Goal: Check status: Check status

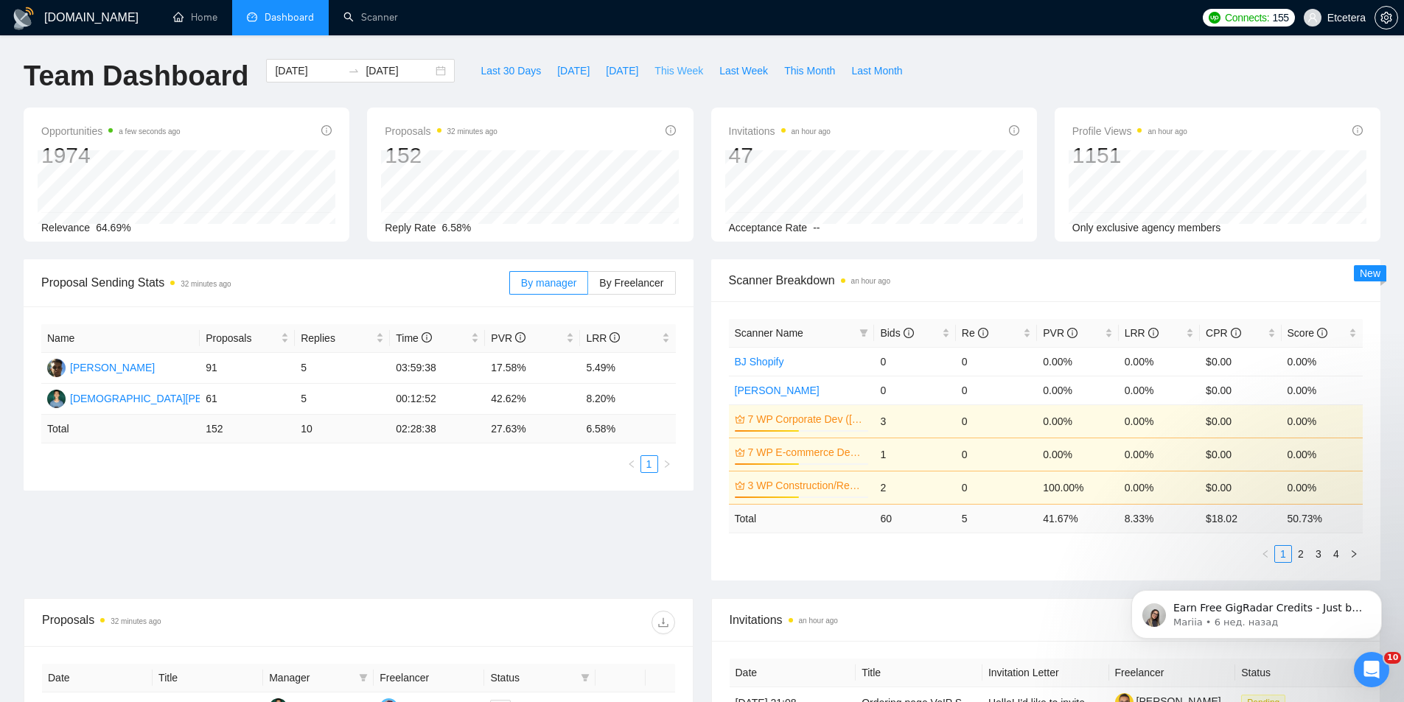
click at [670, 74] on span "This Week" at bounding box center [679, 71] width 49 height 16
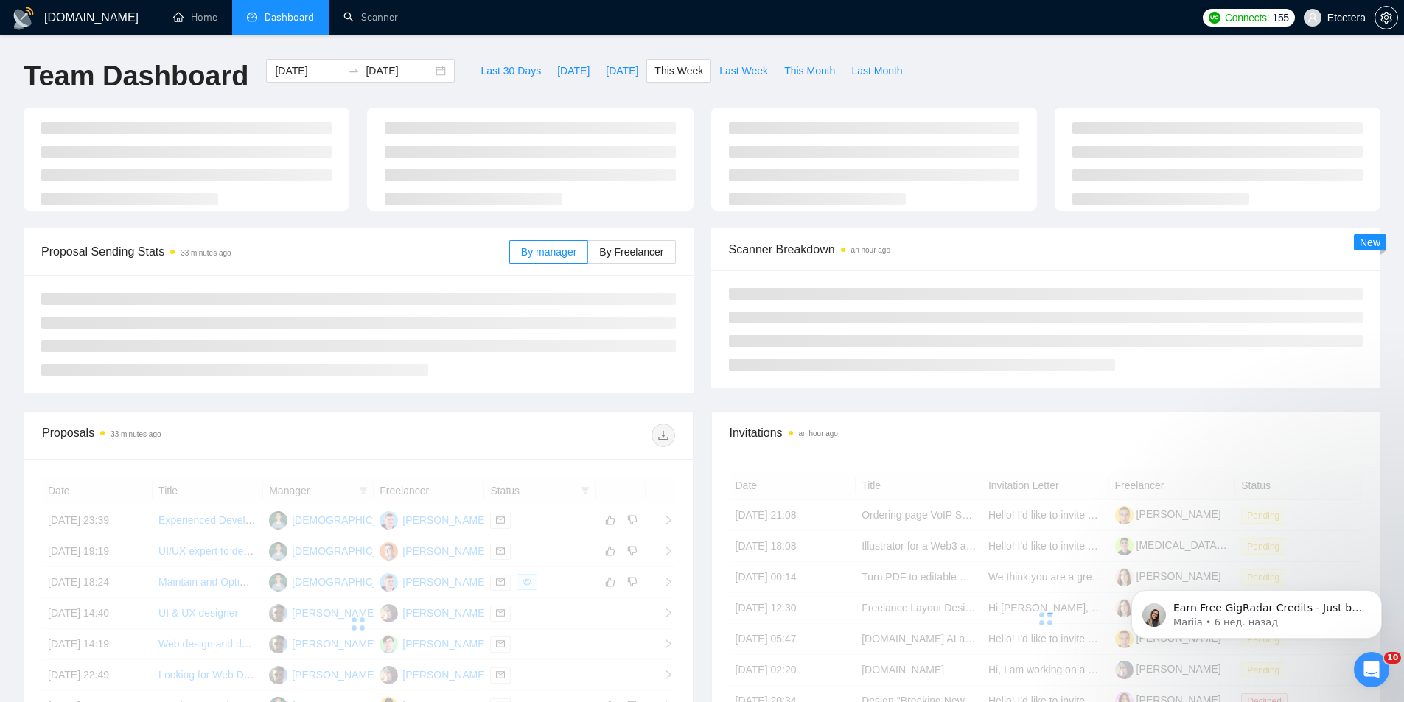
type input "[DATE]"
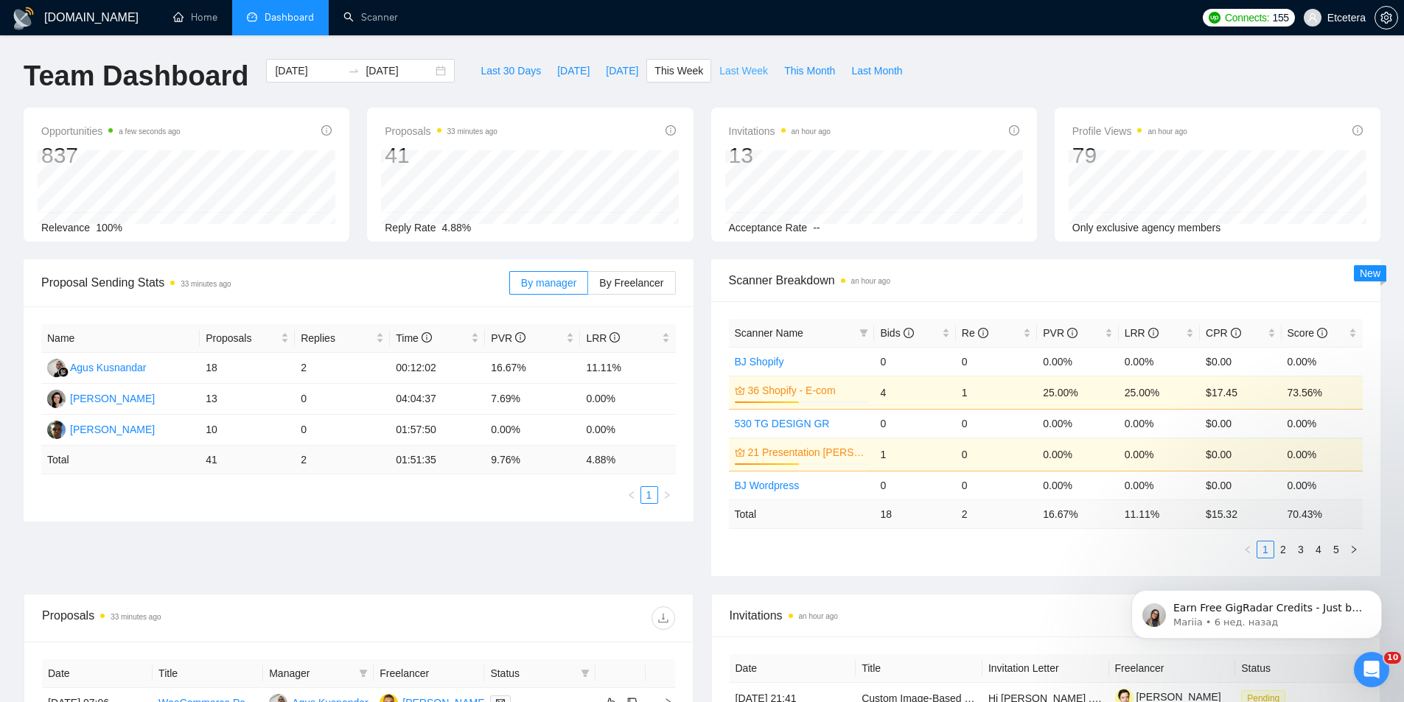
click at [719, 69] on span "Last Week" at bounding box center [743, 71] width 49 height 16
type input "[DATE]"
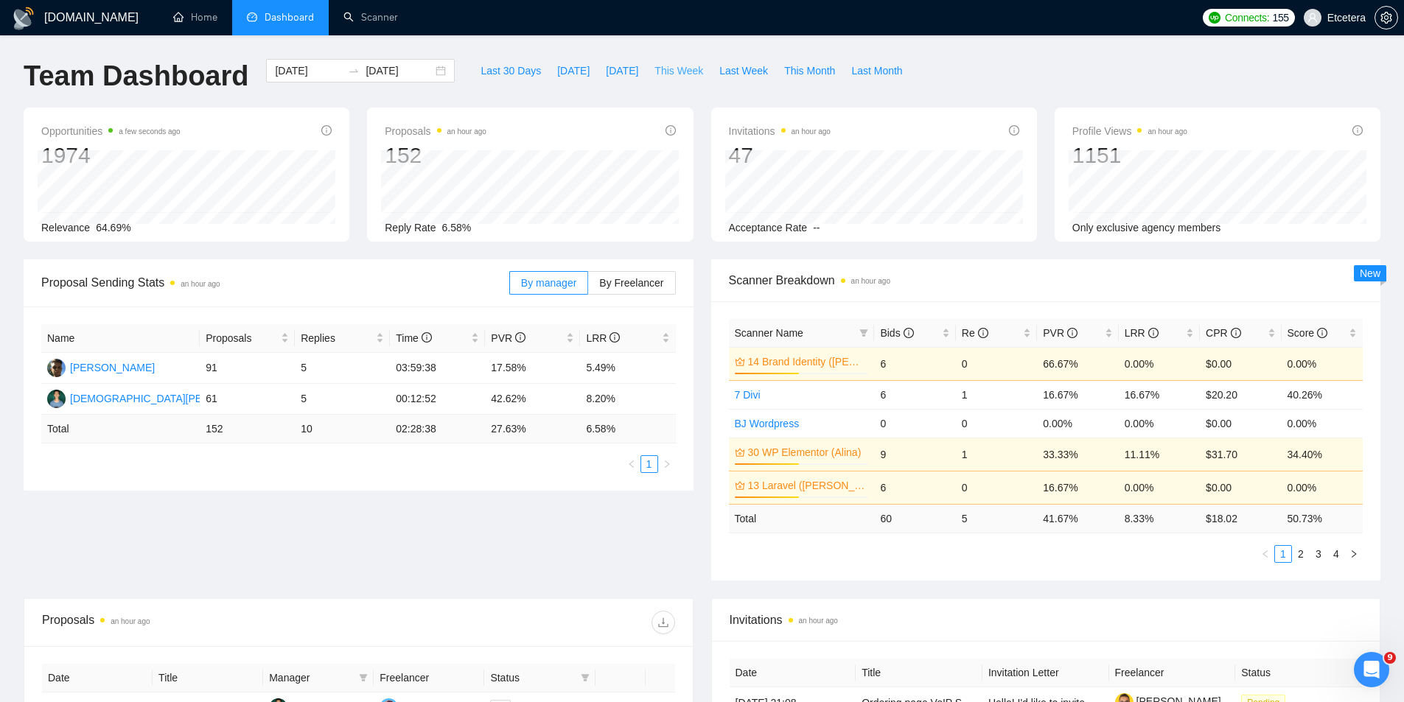
drag, startPoint x: 674, startPoint y: 69, endPoint x: 852, endPoint y: 94, distance: 180.2
click at [674, 69] on span "This Week" at bounding box center [679, 71] width 49 height 16
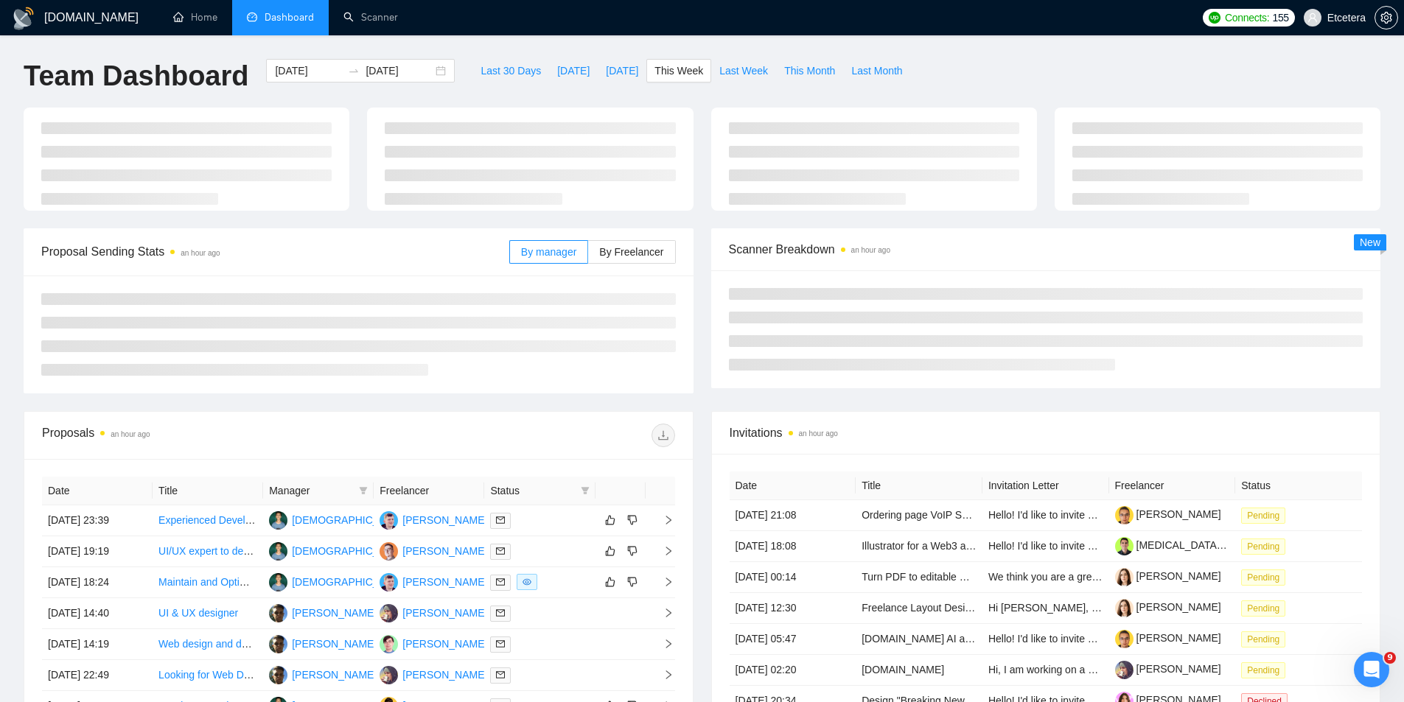
type input "[DATE]"
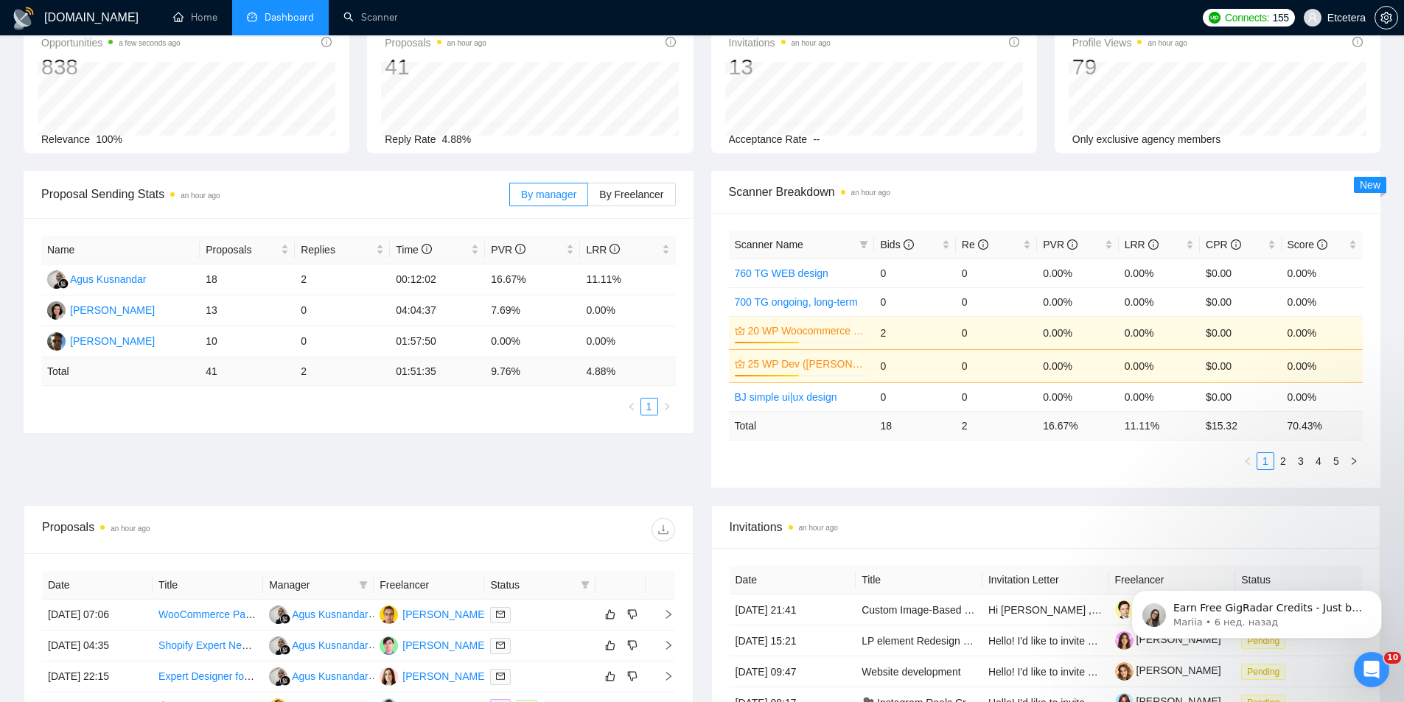
scroll to position [442, 0]
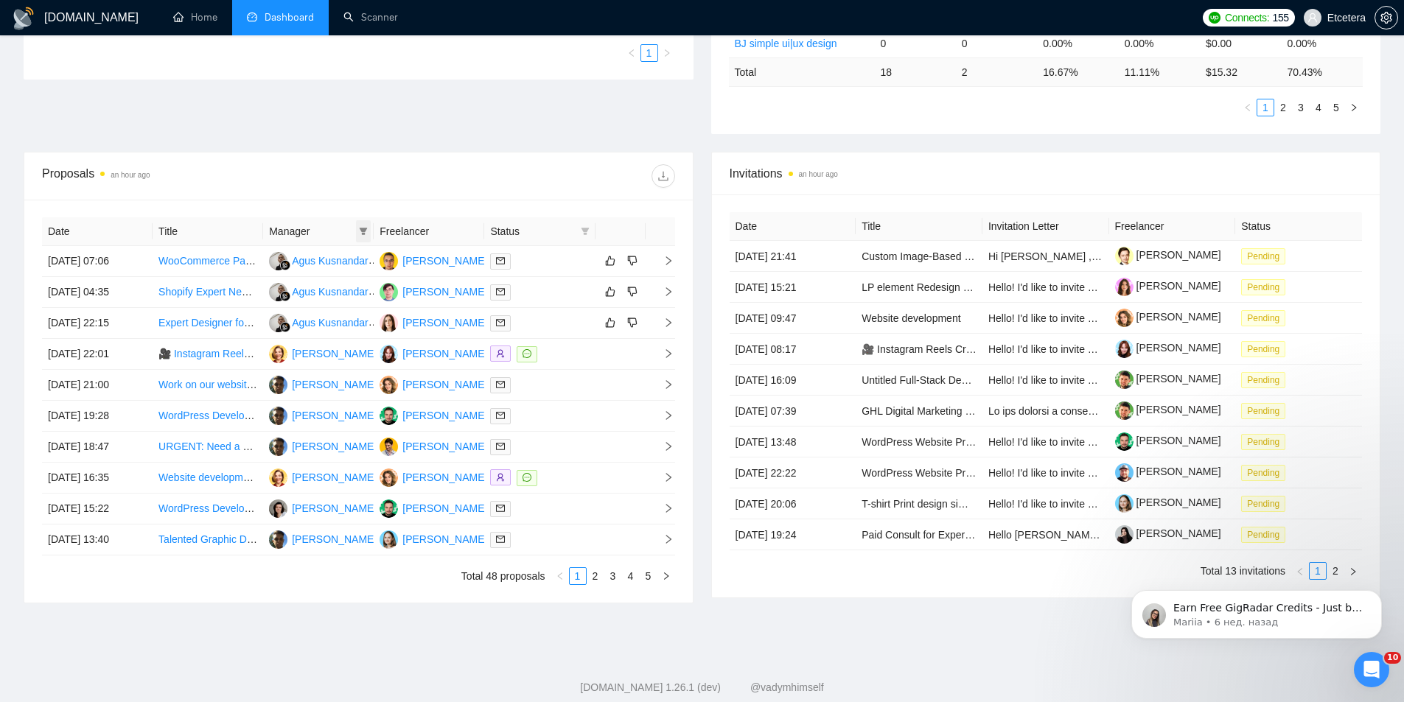
click at [363, 231] on icon "filter" at bounding box center [364, 231] width 8 height 7
click at [309, 286] on span "[PERSON_NAME]" at bounding box center [313, 283] width 85 height 12
checkbox input "true"
click at [386, 186] on div at bounding box center [516, 176] width 316 height 24
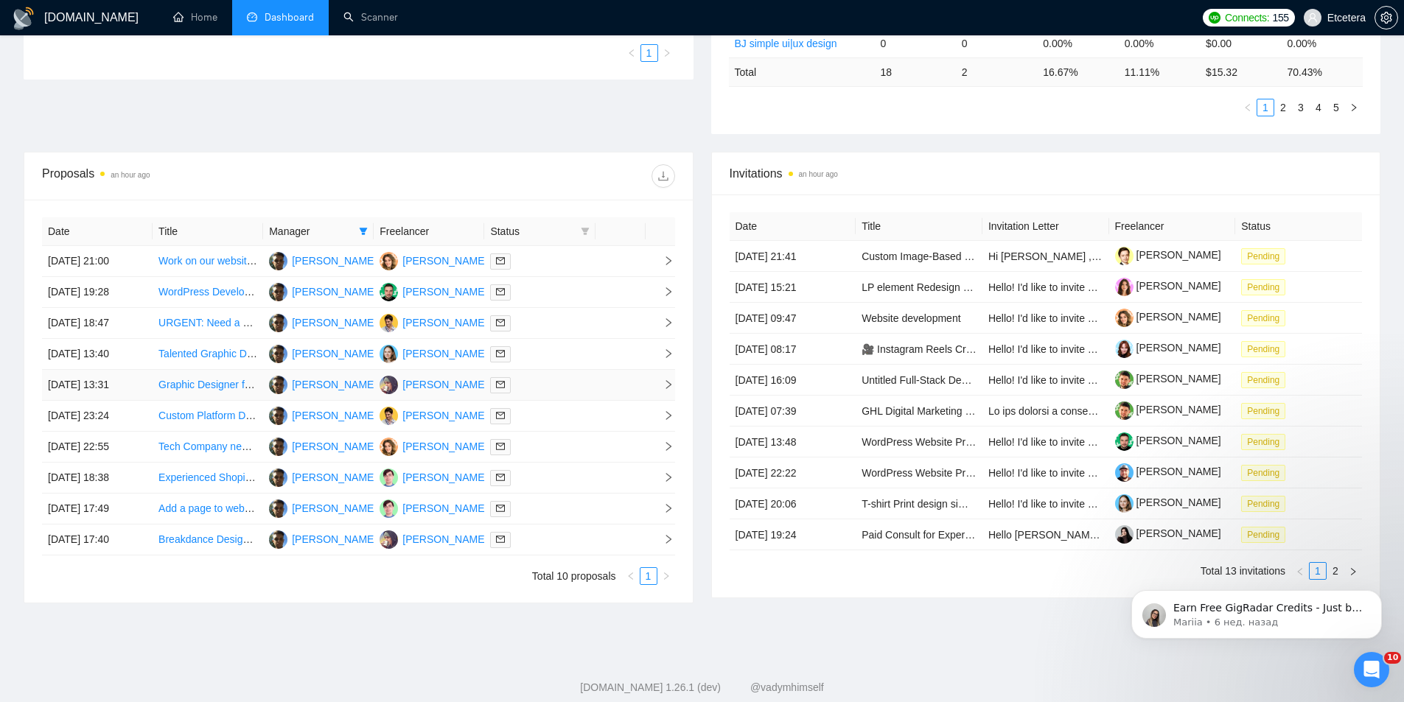
drag, startPoint x: 194, startPoint y: 378, endPoint x: 196, endPoint y: 389, distance: 11.3
drag, startPoint x: 202, startPoint y: 479, endPoint x: 203, endPoint y: 492, distance: 12.6
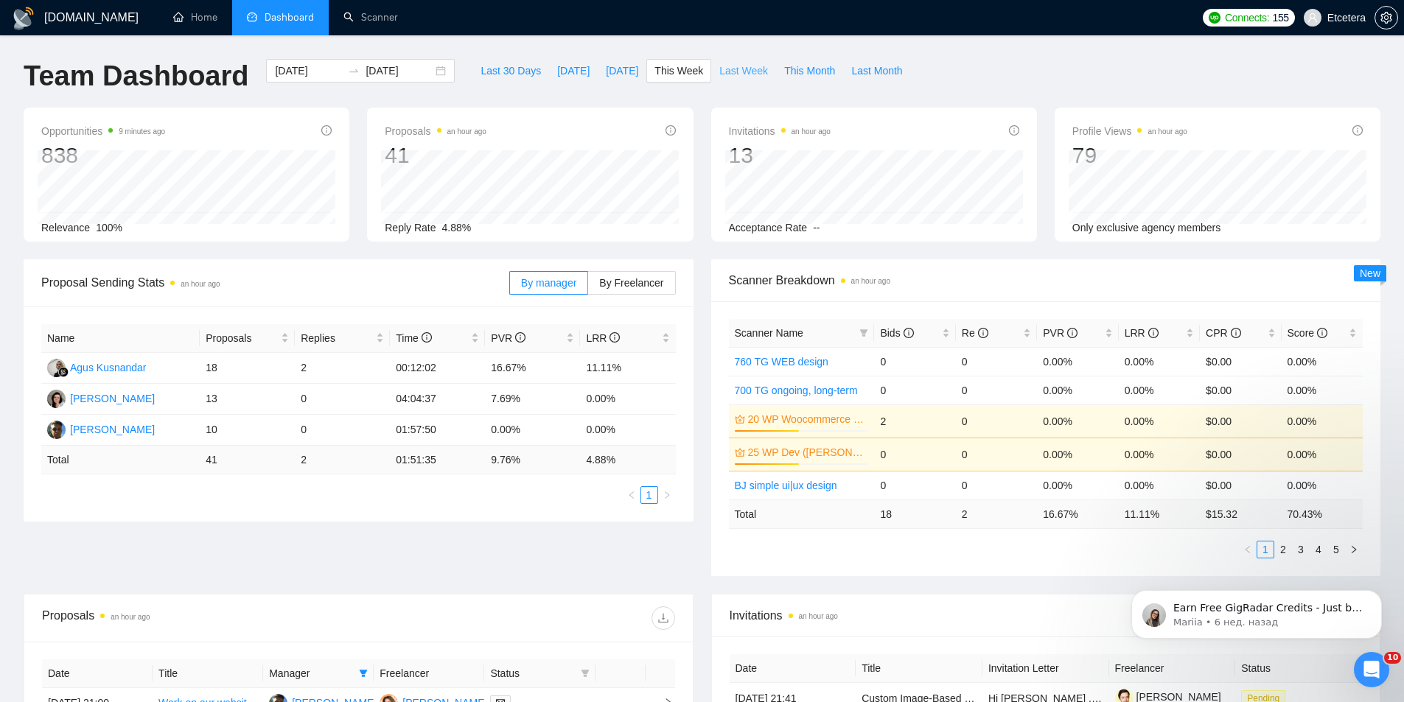
click at [741, 75] on span "Last Week" at bounding box center [743, 71] width 49 height 16
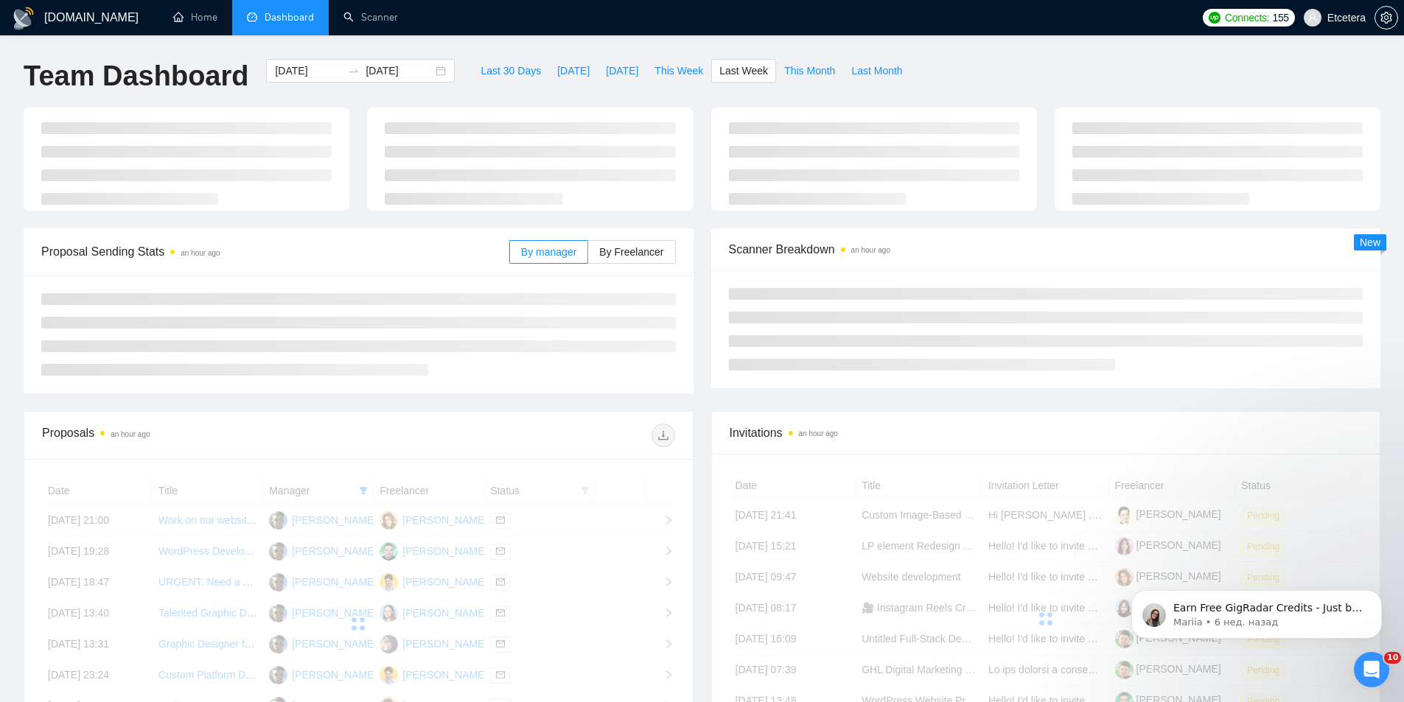
type input "[DATE]"
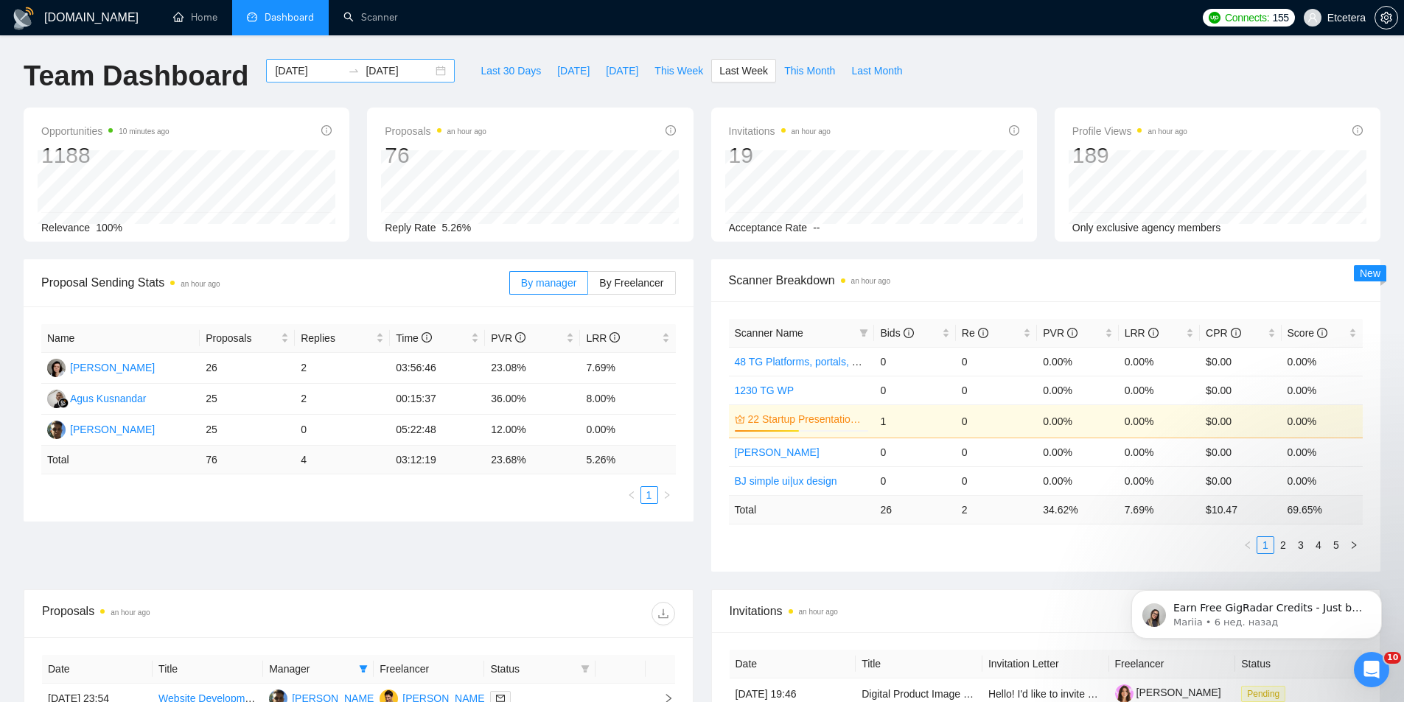
click at [428, 77] on div "[DATE] [DATE]" at bounding box center [360, 71] width 189 height 24
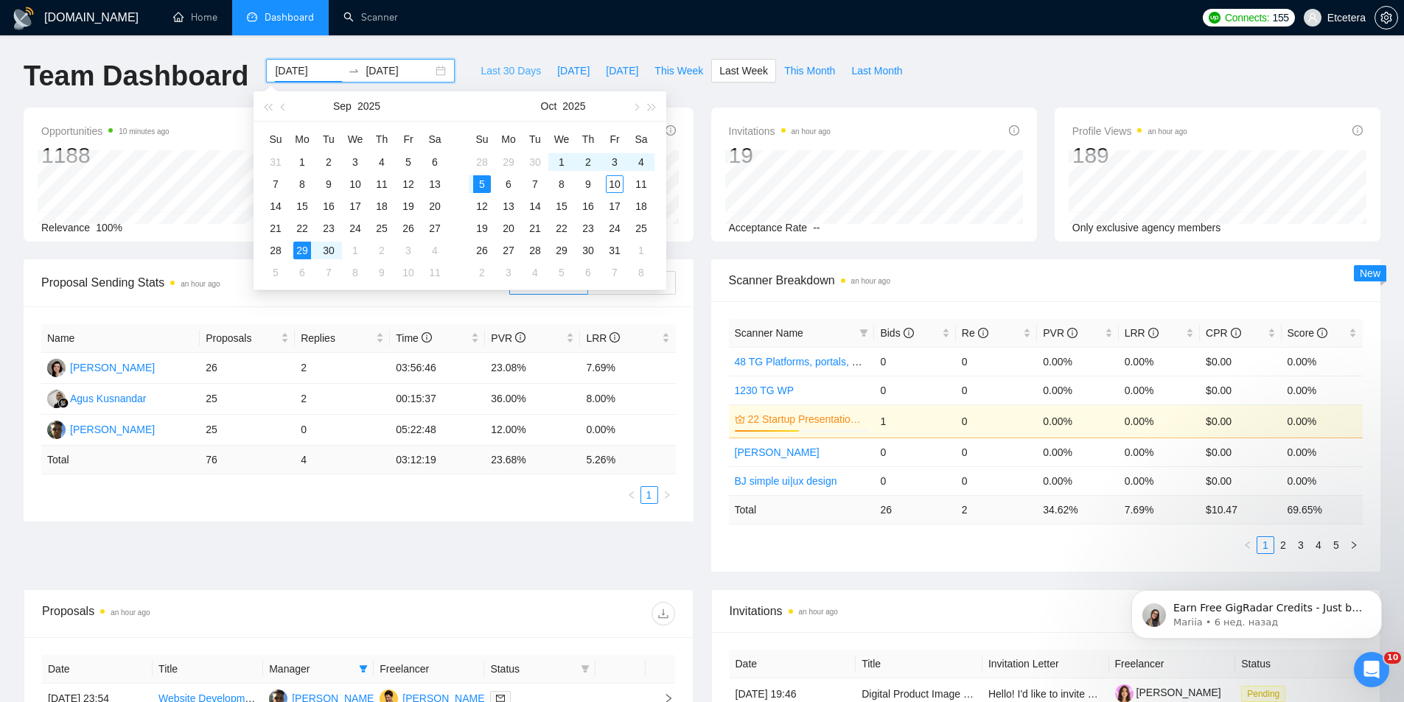
click at [490, 67] on span "Last 30 Days" at bounding box center [511, 71] width 60 height 16
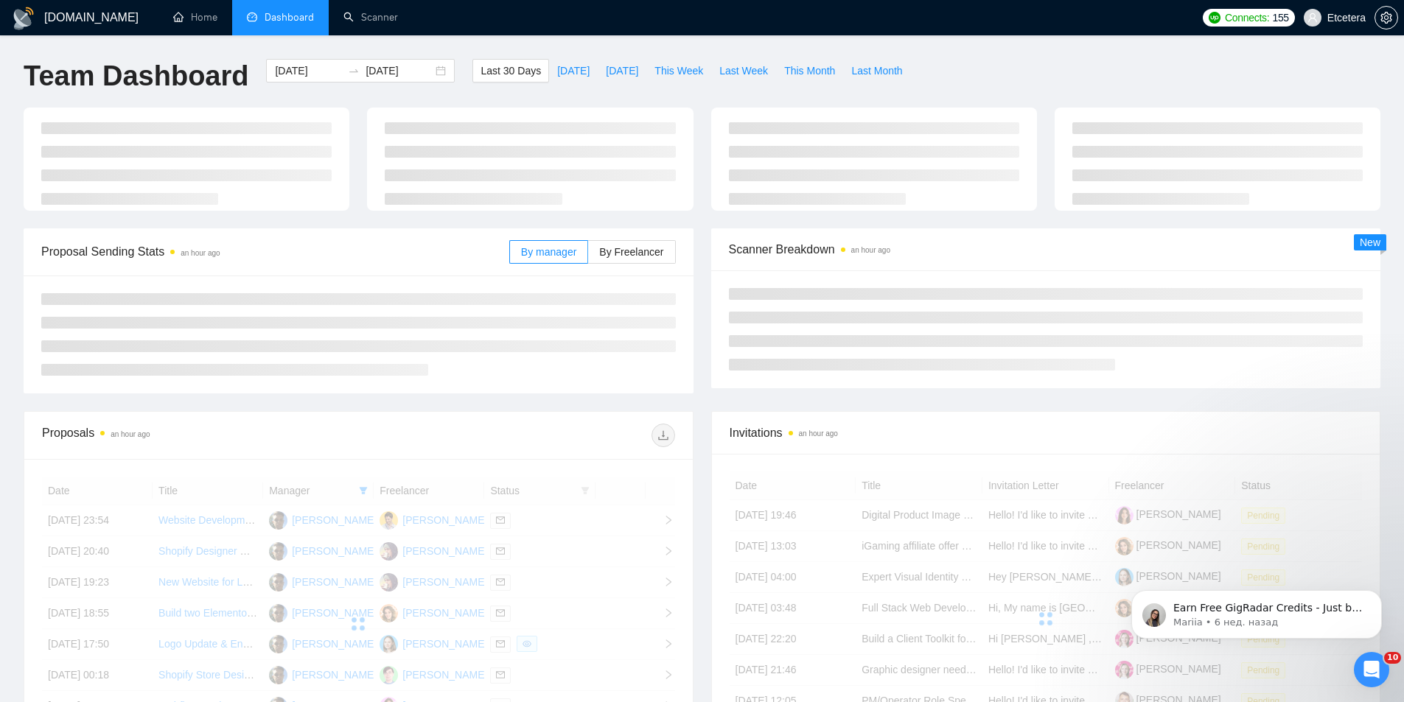
type input "[DATE]"
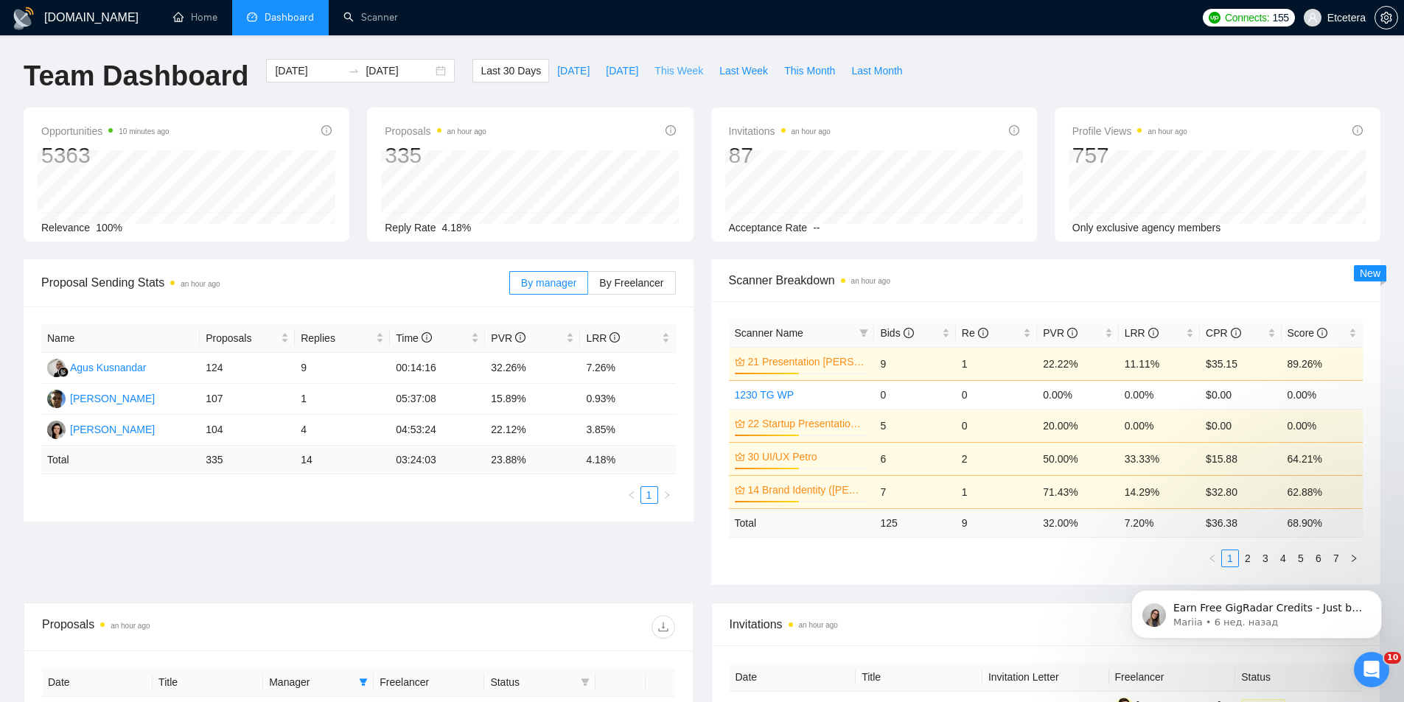
click at [663, 71] on span "This Week" at bounding box center [679, 71] width 49 height 16
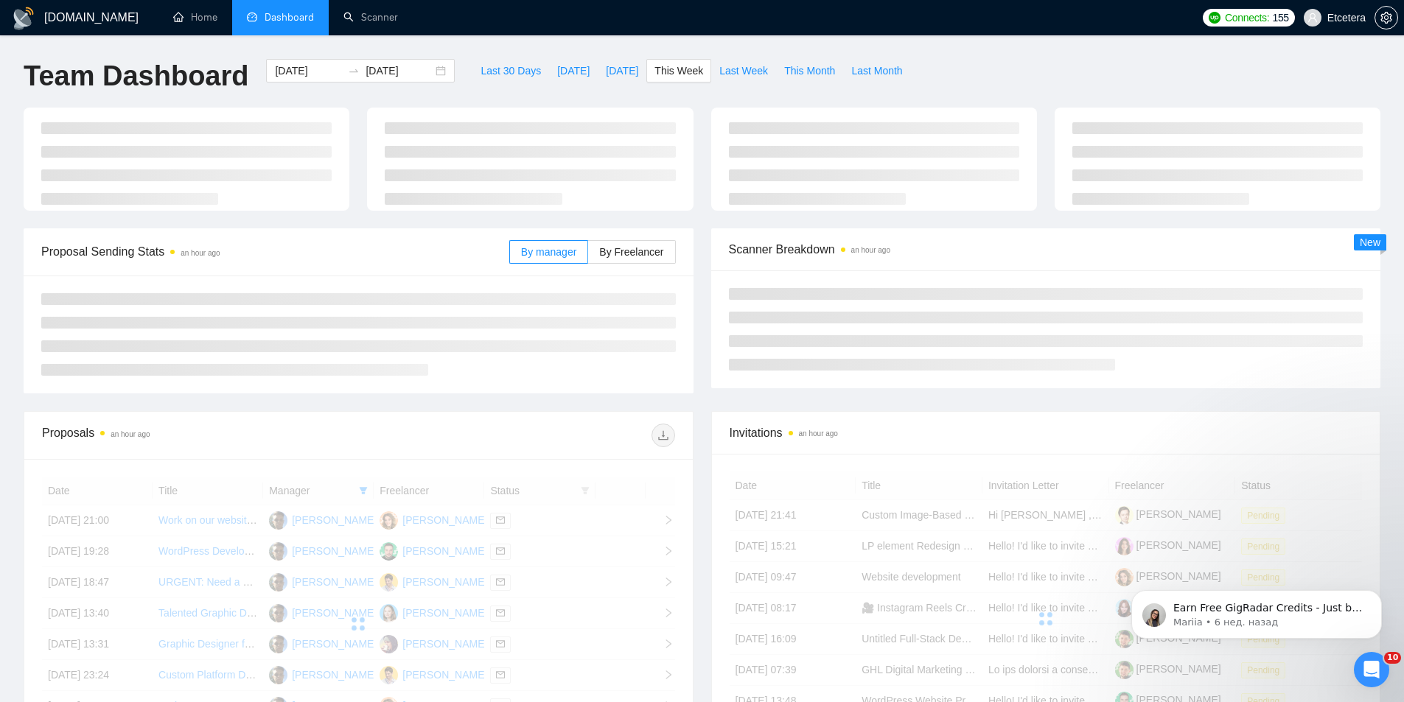
type input "[DATE]"
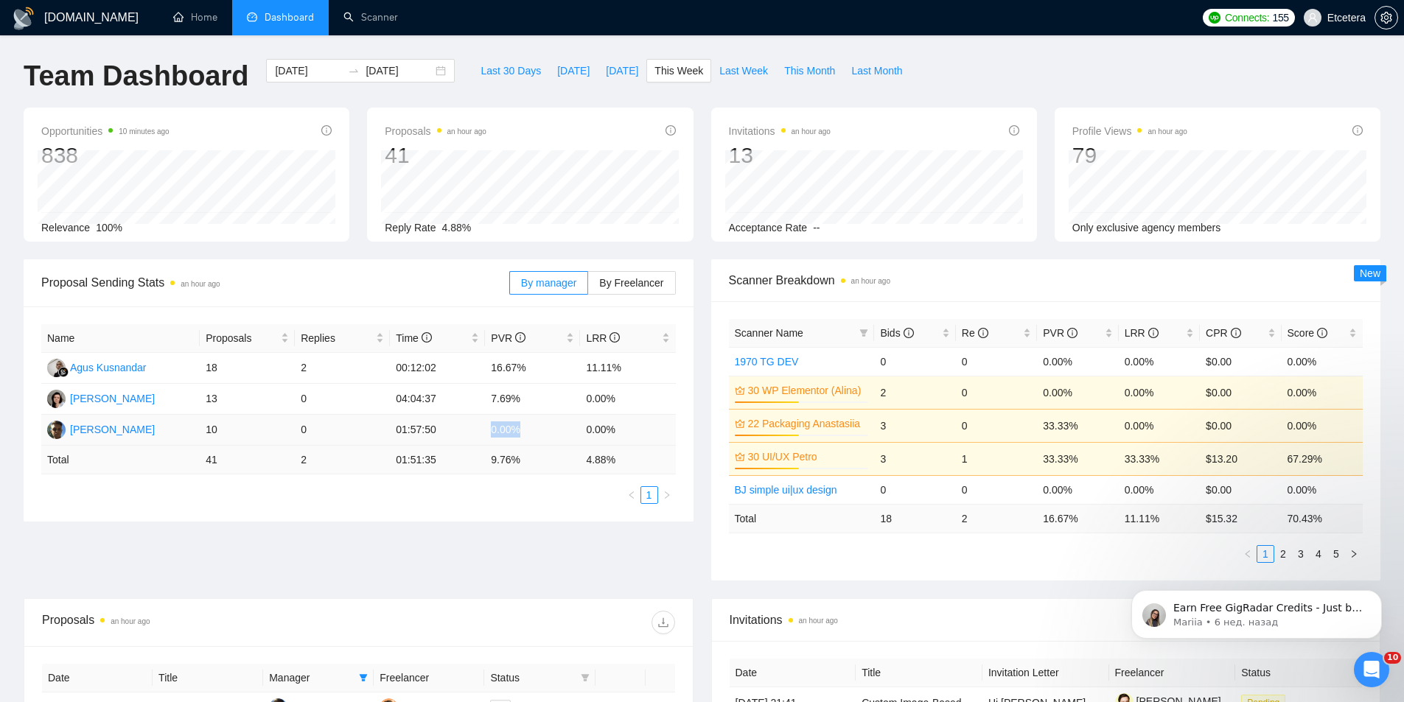
drag, startPoint x: 504, startPoint y: 429, endPoint x: 526, endPoint y: 428, distance: 21.4
click at [526, 428] on td "0.00%" at bounding box center [532, 430] width 95 height 31
drag, startPoint x: 587, startPoint y: 432, endPoint x: 624, endPoint y: 434, distance: 37.7
click at [626, 433] on td "0.00%" at bounding box center [627, 430] width 95 height 31
click at [477, 492] on ul "1" at bounding box center [358, 495] width 635 height 18
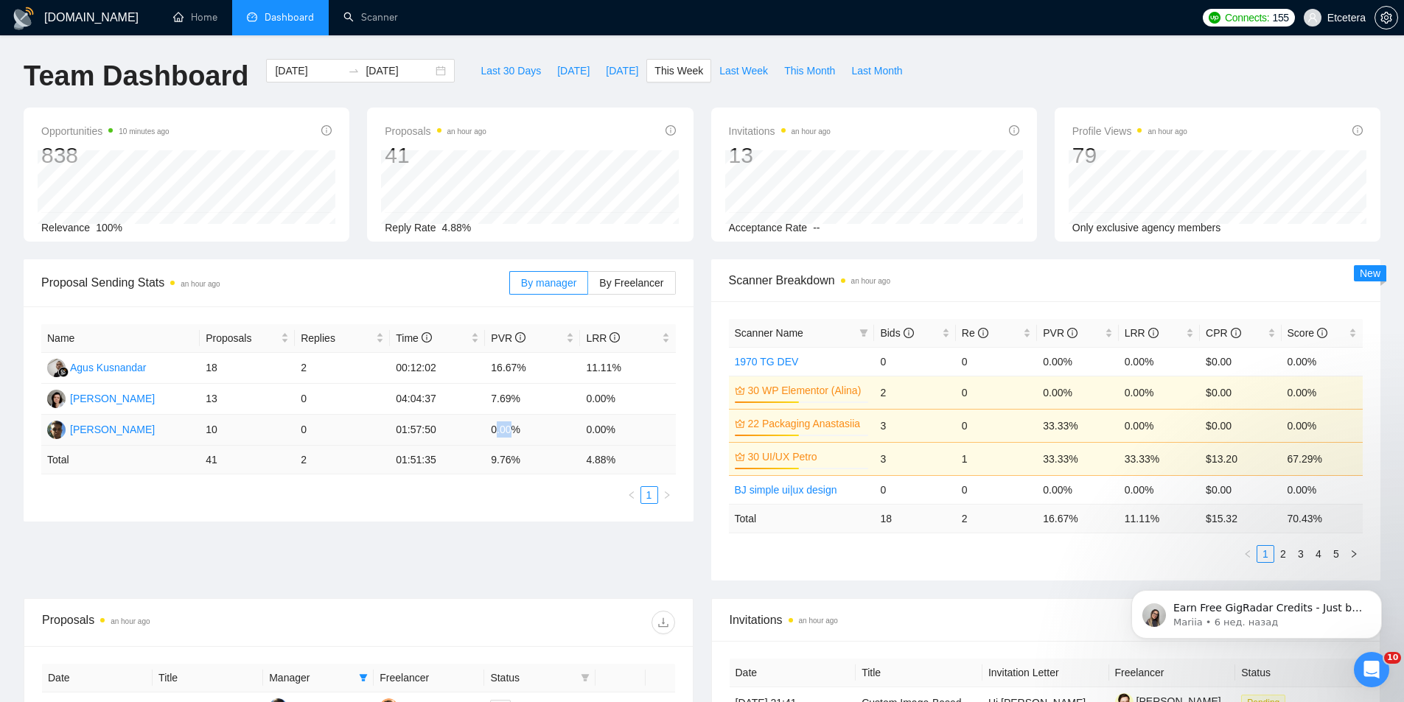
drag, startPoint x: 495, startPoint y: 436, endPoint x: 516, endPoint y: 440, distance: 21.1
click at [516, 440] on td "0.00%" at bounding box center [532, 430] width 95 height 31
click at [455, 486] on ul "1" at bounding box center [358, 495] width 635 height 18
drag, startPoint x: 491, startPoint y: 430, endPoint x: 517, endPoint y: 436, distance: 26.3
click at [516, 436] on td "0.00%" at bounding box center [532, 430] width 95 height 31
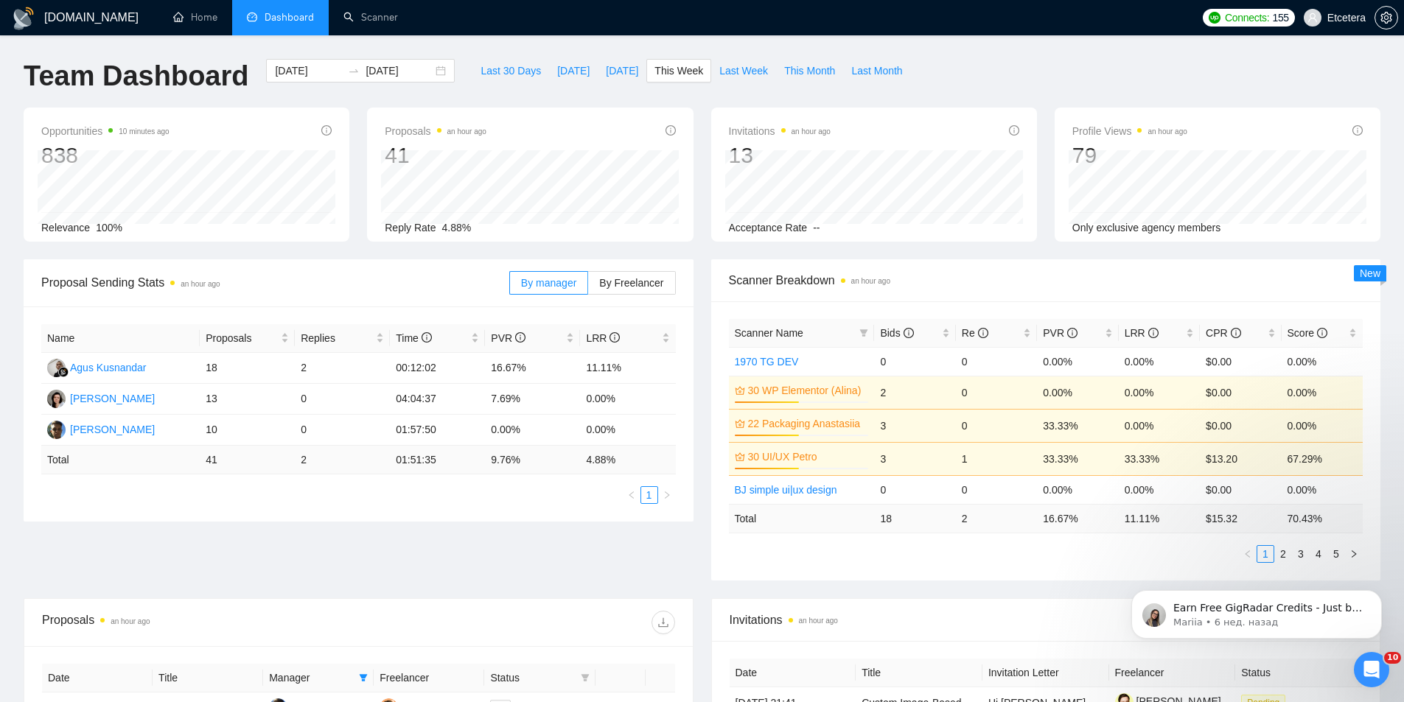
click at [464, 494] on ul "1" at bounding box center [358, 495] width 635 height 18
click at [432, 66] on div "[DATE] [DATE]" at bounding box center [360, 71] width 189 height 24
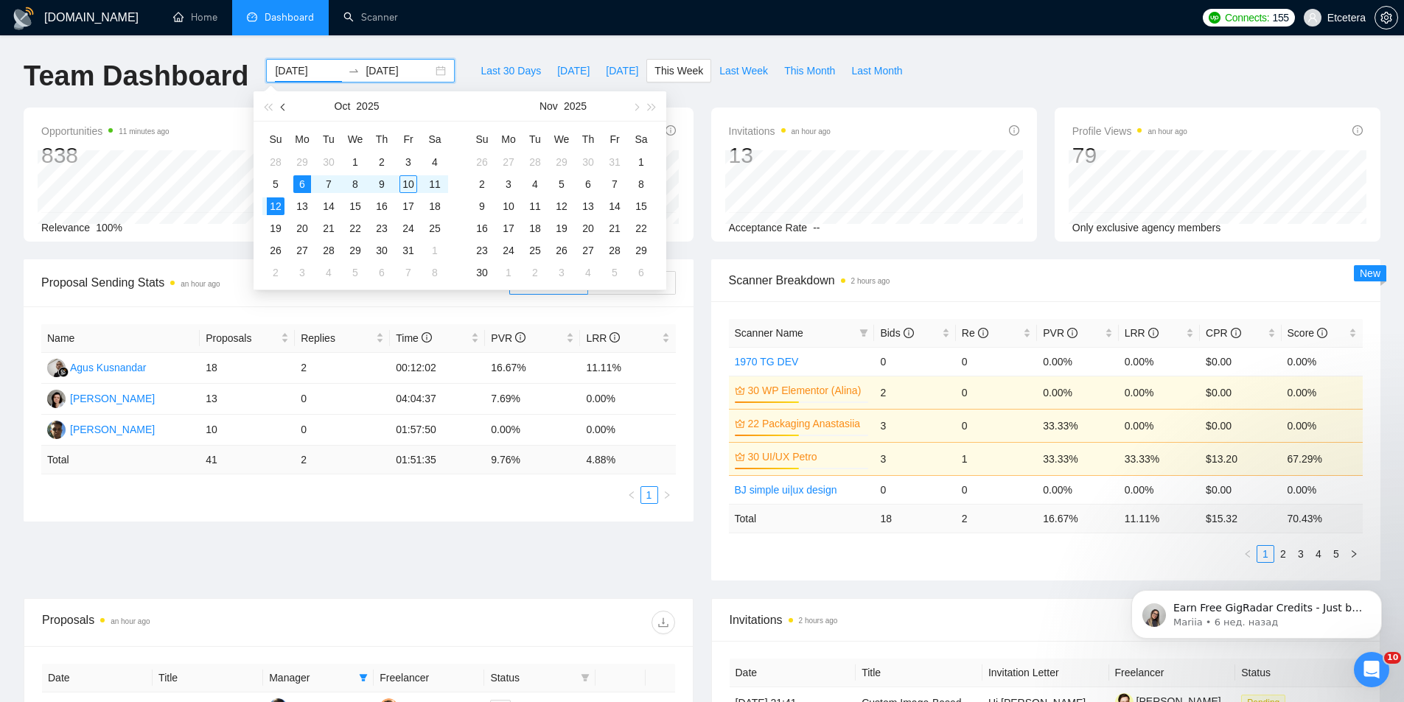
drag, startPoint x: 284, startPoint y: 103, endPoint x: 286, endPoint y: 115, distance: 12.0
click at [285, 105] on span "button" at bounding box center [284, 106] width 7 height 7
type input "[DATE]"
click at [307, 162] on div "1" at bounding box center [302, 162] width 18 height 18
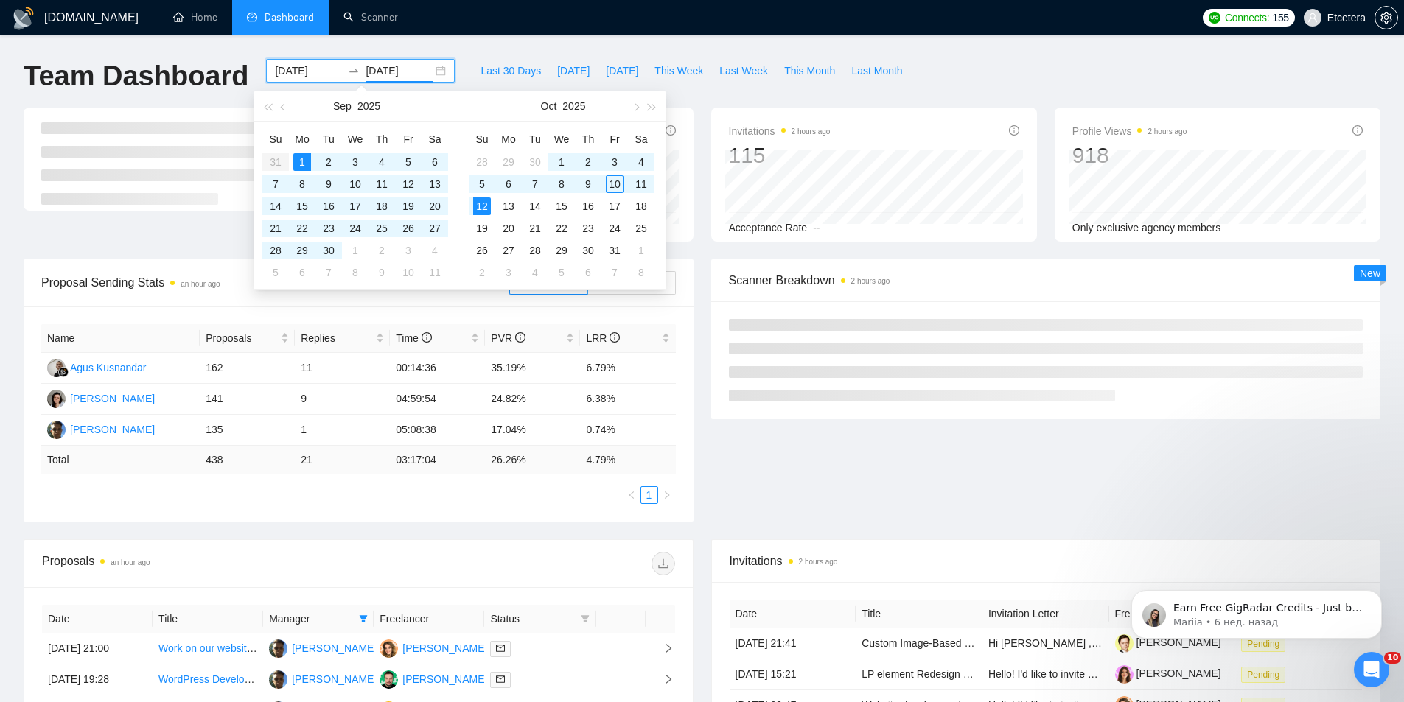
type input "[DATE]"
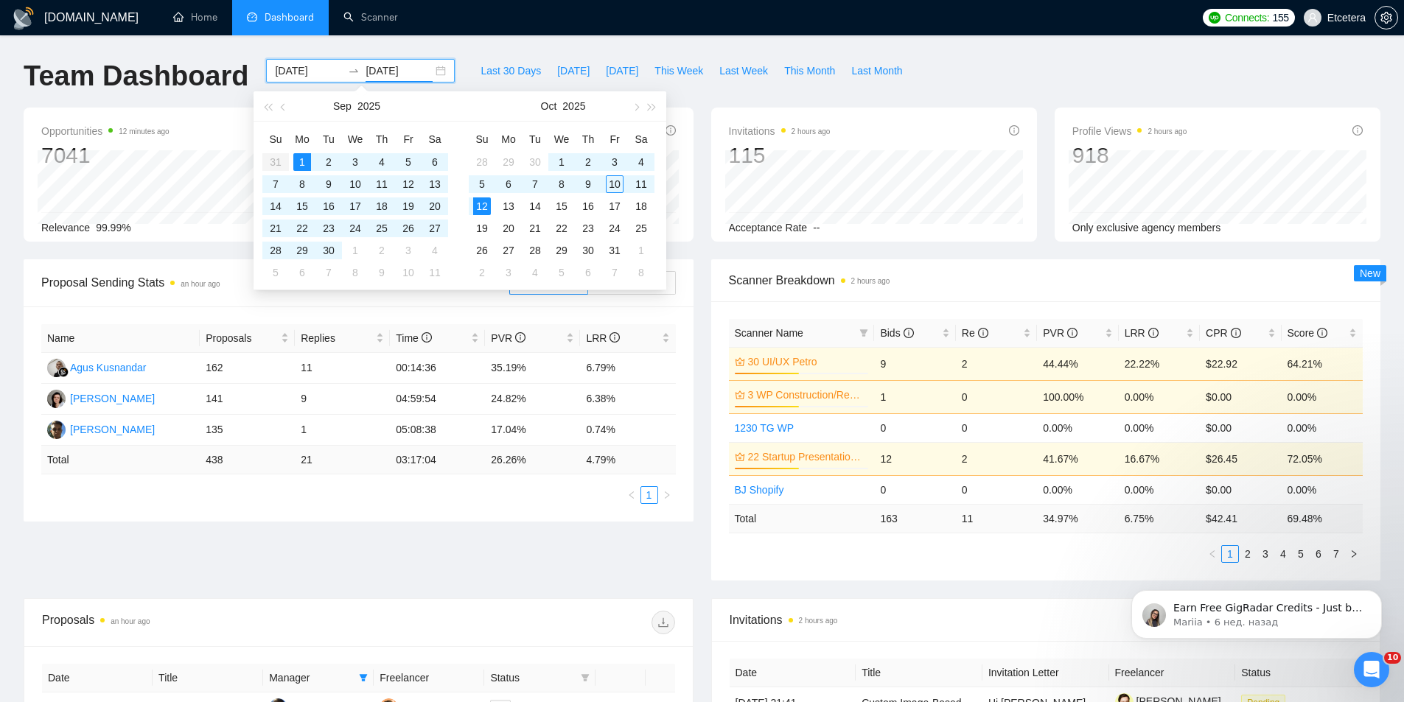
click at [238, 100] on div "Team Dashboard" at bounding box center [136, 83] width 243 height 49
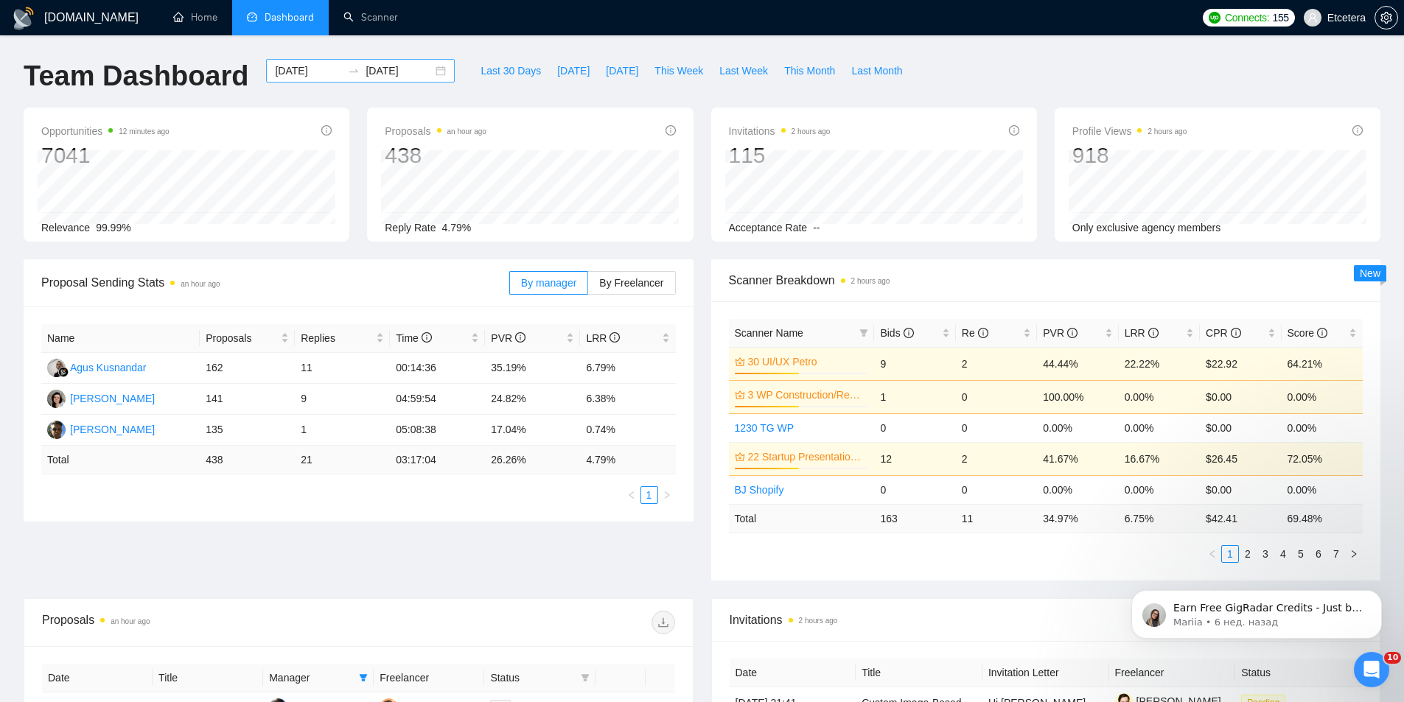
click at [425, 71] on div "[DATE] [DATE]" at bounding box center [360, 71] width 189 height 24
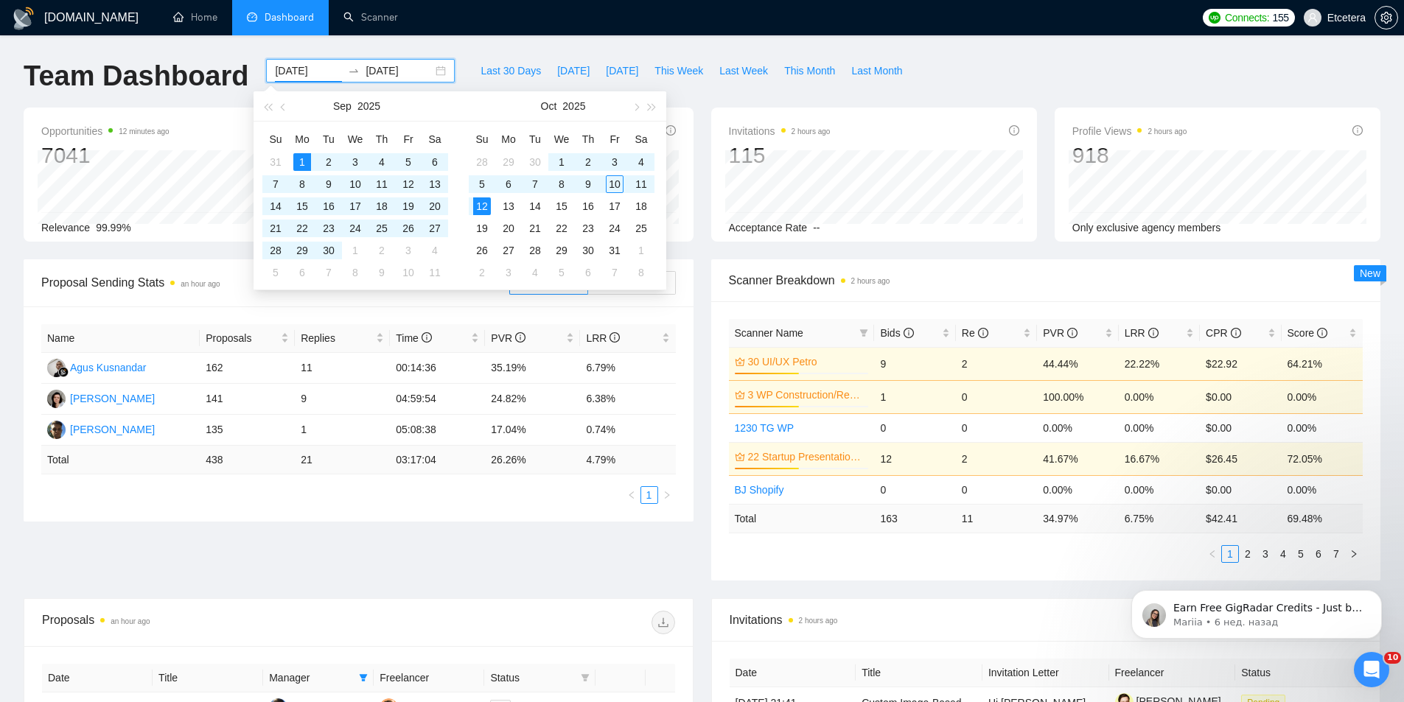
click at [218, 100] on div "Team Dashboard" at bounding box center [136, 83] width 243 height 49
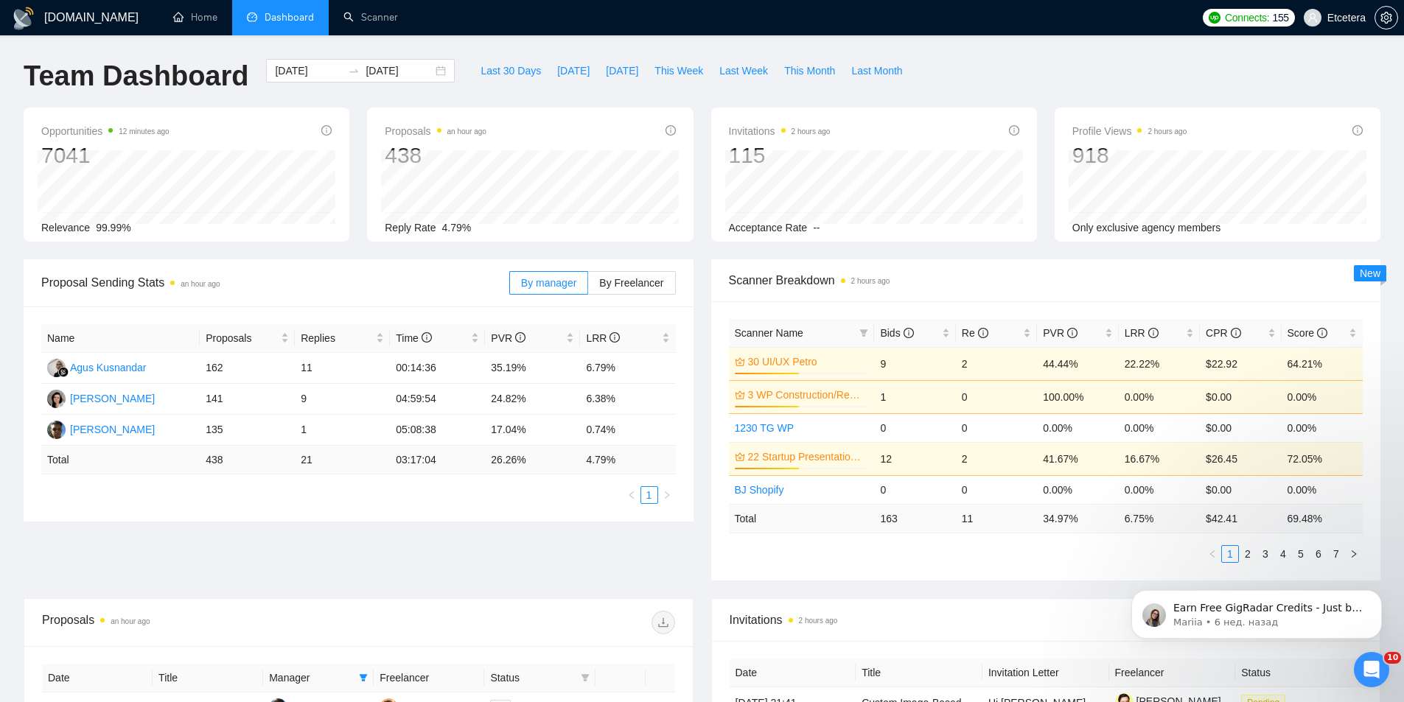
click at [960, 85] on div "Team Dashboard [DATE] [DATE] Last 30 Days [DATE] [DATE] This Week Last Week Thi…" at bounding box center [702, 83] width 1375 height 49
click at [431, 73] on div "[DATE] [DATE]" at bounding box center [360, 71] width 189 height 24
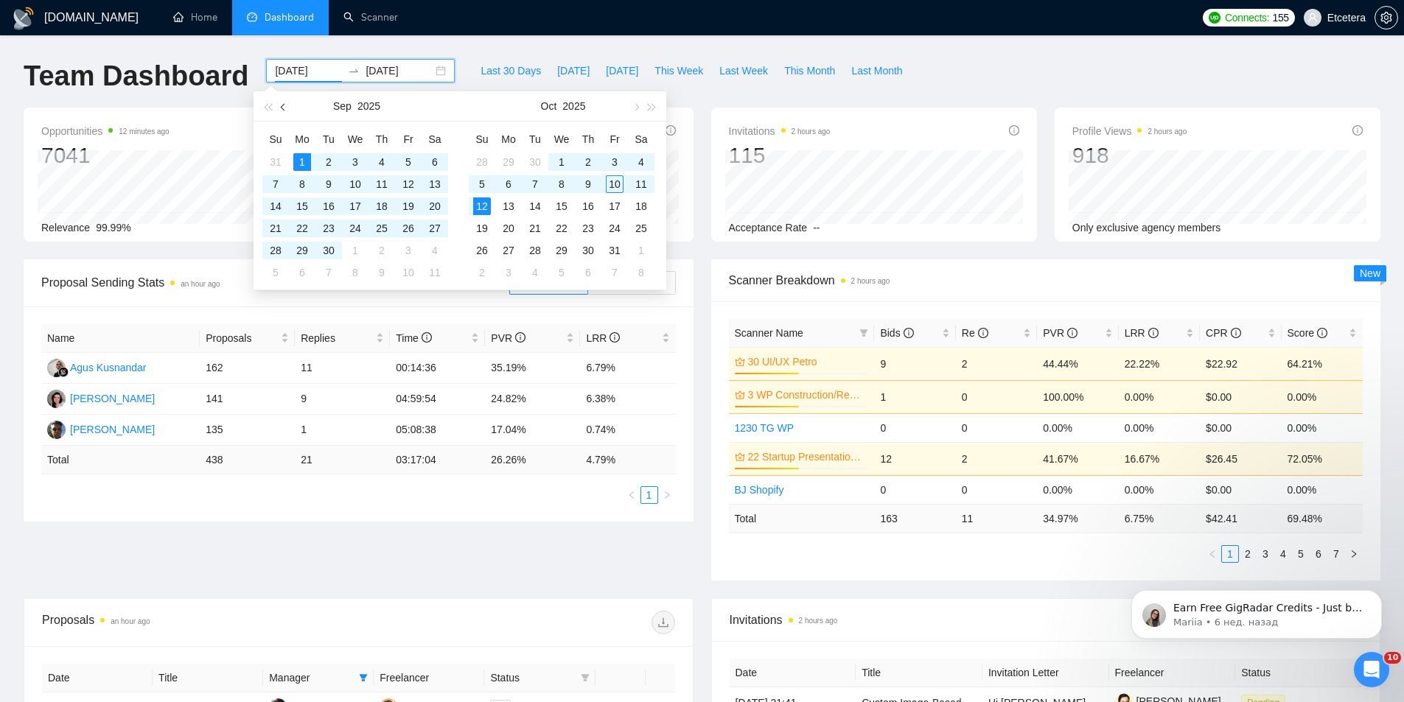
click at [287, 107] on span "button" at bounding box center [284, 106] width 7 height 7
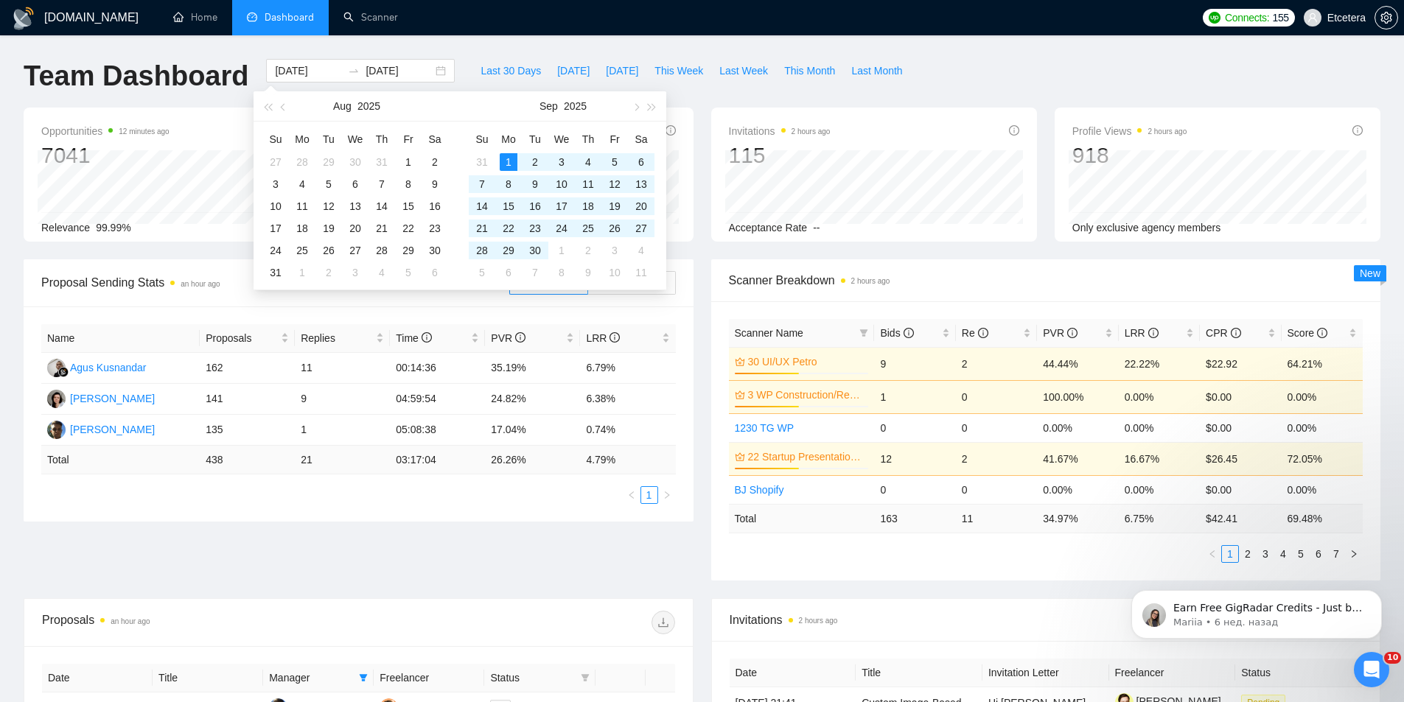
click at [464, 77] on div "Last 30 Days [DATE] [DATE] This Week Last Week This Month Last Month" at bounding box center [692, 83] width 456 height 49
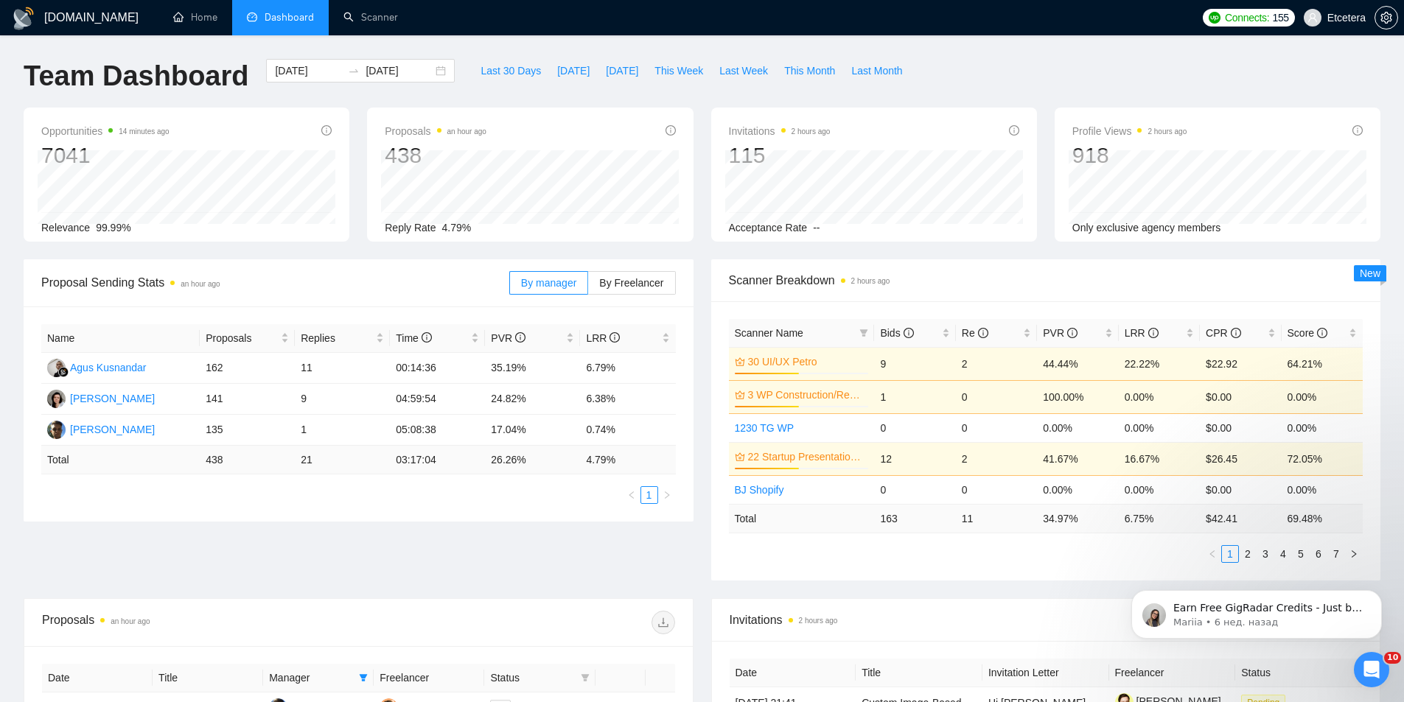
click at [702, 251] on div "Opportunities 14 minutes ago 7041 Relevance 99.99% Proposals an hour ago 438 [D…" at bounding box center [702, 184] width 1375 height 152
click at [492, 69] on span "Last 30 Days" at bounding box center [511, 71] width 60 height 16
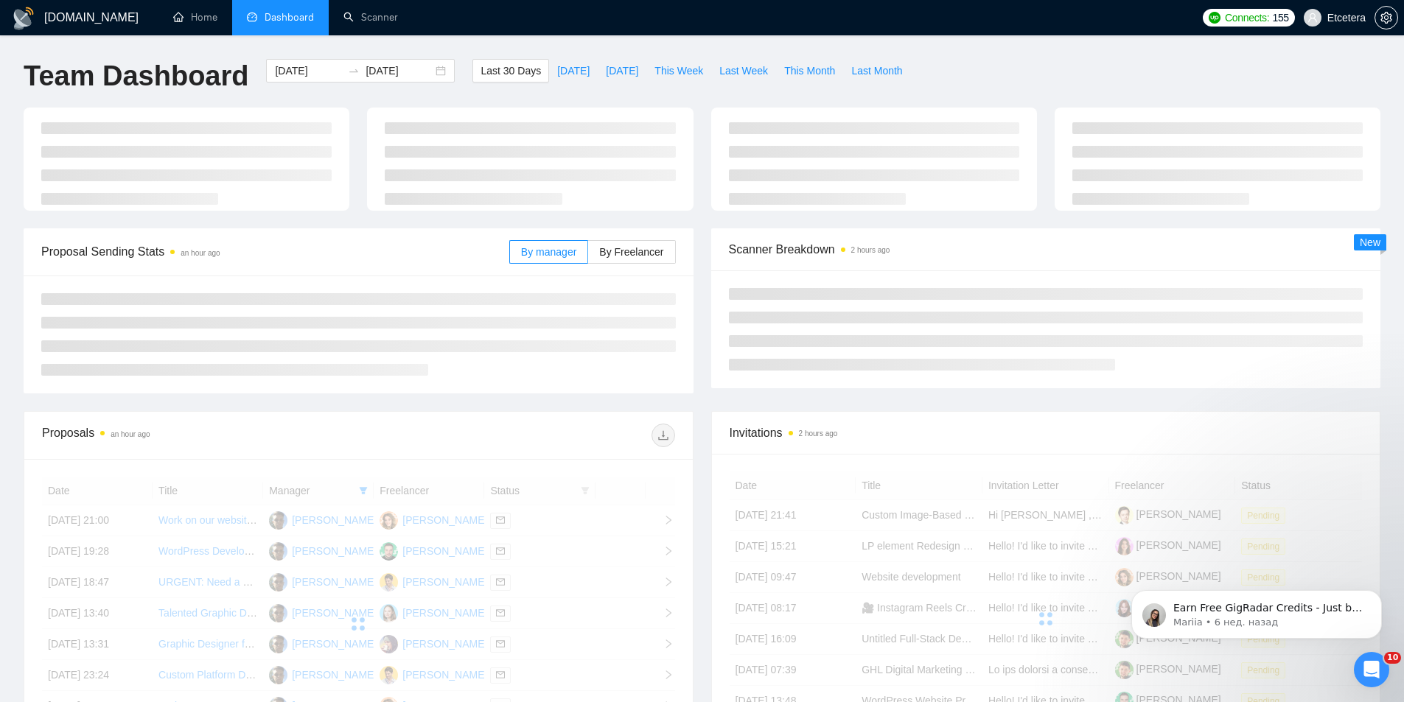
type input "[DATE]"
